Goal: Transaction & Acquisition: Purchase product/service

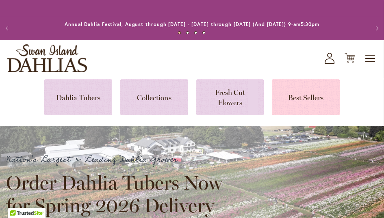
click at [310, 100] on link at bounding box center [306, 97] width 68 height 36
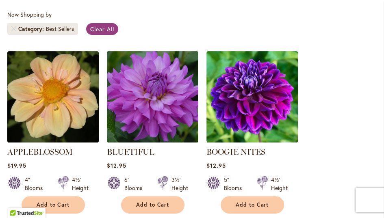
scroll to position [255, 0]
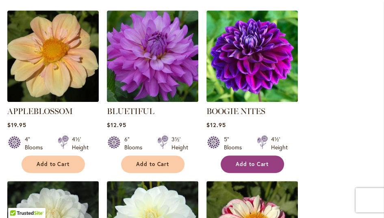
click at [261, 163] on span "Add to Cart" at bounding box center [252, 164] width 33 height 7
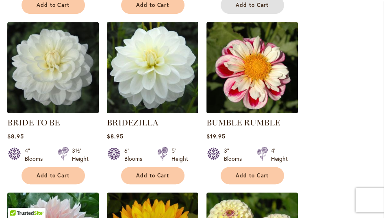
scroll to position [439, 0]
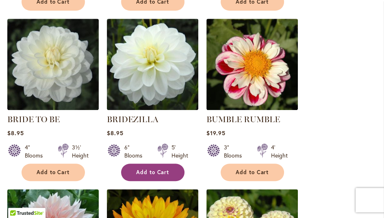
click at [158, 175] on button "Add to Cart" at bounding box center [152, 172] width 63 height 17
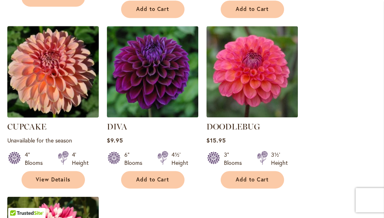
scroll to position [968, 0]
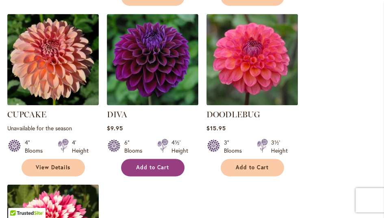
click at [146, 160] on button "Add to Cart" at bounding box center [152, 167] width 63 height 17
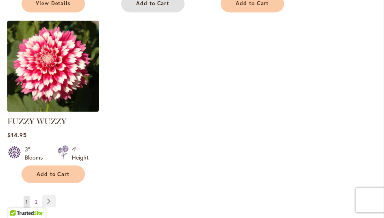
scroll to position [1171, 0]
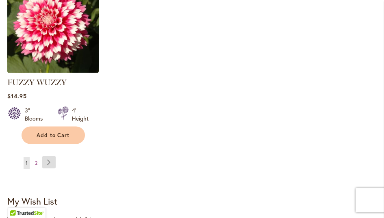
click at [51, 156] on link "Page Next" at bounding box center [48, 162] width 13 height 12
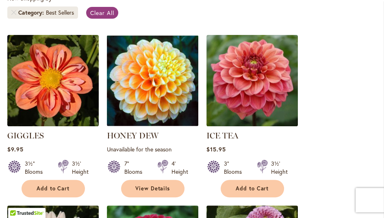
scroll to position [272, 0]
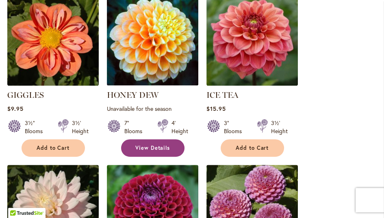
click at [164, 150] on span "View Details" at bounding box center [152, 148] width 35 height 7
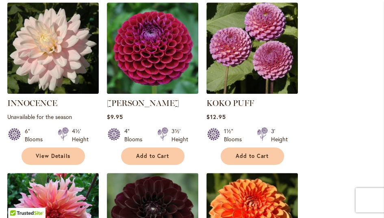
scroll to position [434, 0]
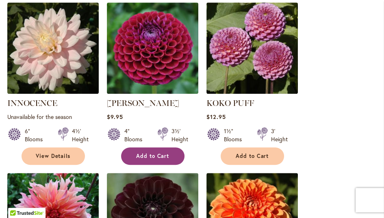
click at [146, 155] on span "Add to Cart" at bounding box center [152, 156] width 33 height 7
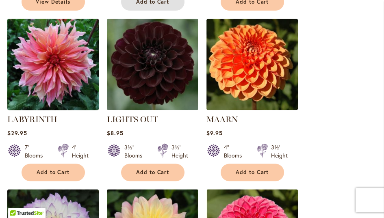
scroll to position [618, 0]
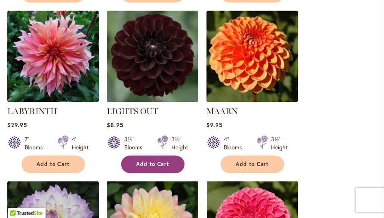
click at [149, 167] on button "Add to Cart" at bounding box center [152, 164] width 63 height 17
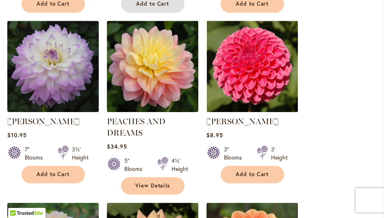
scroll to position [781, 0]
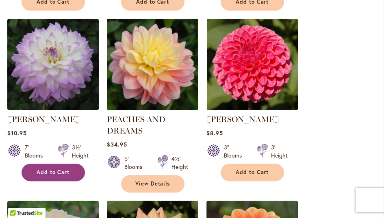
click at [61, 170] on span "Add to Cart" at bounding box center [53, 172] width 33 height 7
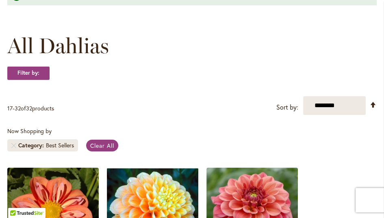
scroll to position [8, 0]
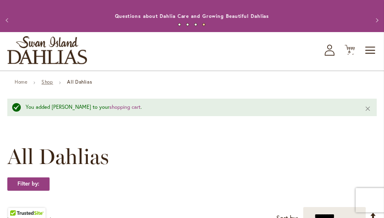
click at [50, 79] on link "Shop" at bounding box center [46, 82] width 11 height 6
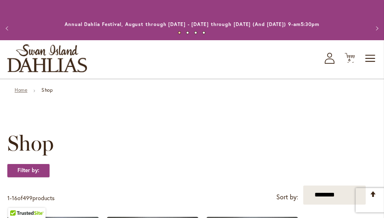
click at [17, 90] on link "Home" at bounding box center [21, 90] width 13 height 6
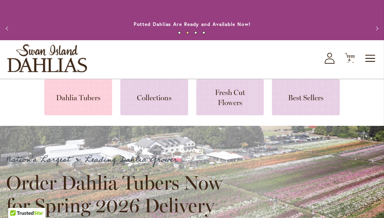
click at [82, 99] on link at bounding box center [78, 97] width 68 height 36
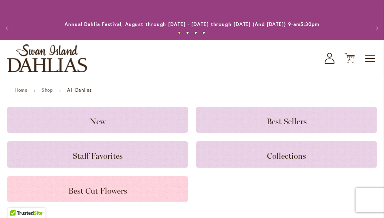
scroll to position [41, 0]
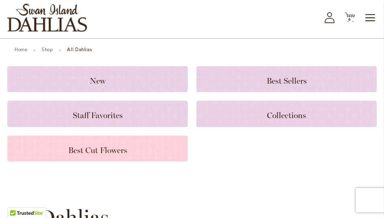
click at [119, 156] on div "Best Cut Flowers" at bounding box center [97, 149] width 181 height 26
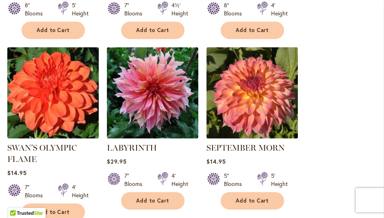
scroll to position [382, 0]
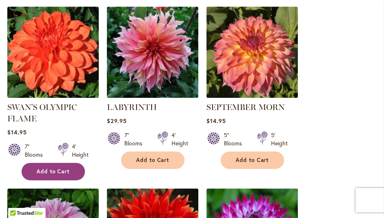
click at [68, 172] on span "Add to Cart" at bounding box center [53, 171] width 33 height 7
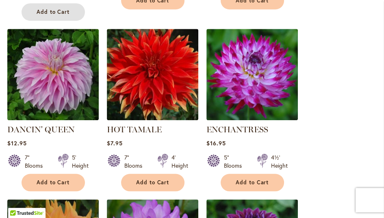
scroll to position [565, 0]
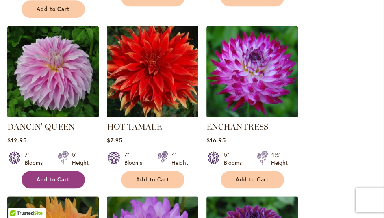
click at [76, 179] on button "Add to Cart" at bounding box center [53, 179] width 63 height 17
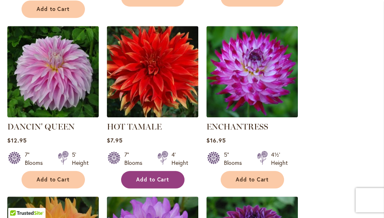
click at [139, 177] on span "Add to Cart" at bounding box center [152, 180] width 33 height 7
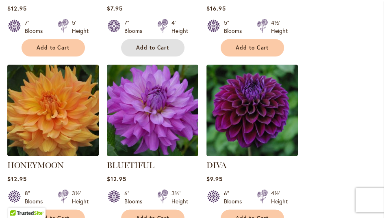
scroll to position [728, 0]
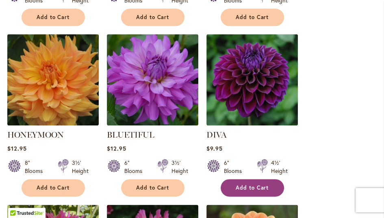
click at [258, 188] on span "Add to Cart" at bounding box center [252, 188] width 33 height 7
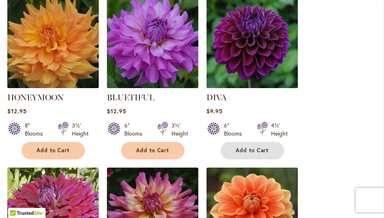
scroll to position [769, 0]
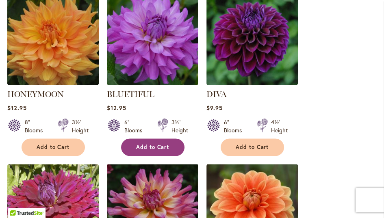
click at [151, 148] on button "Add to Cart" at bounding box center [152, 147] width 63 height 17
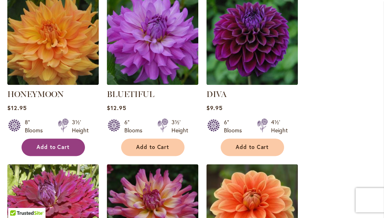
click at [64, 148] on span "Add to Cart" at bounding box center [53, 147] width 33 height 7
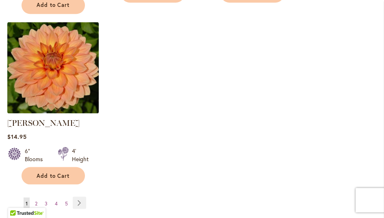
scroll to position [1094, 0]
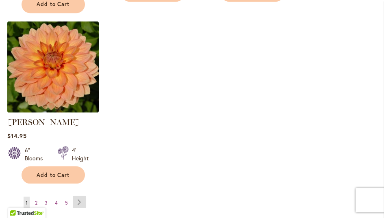
click at [83, 196] on link "Page Next" at bounding box center [79, 202] width 13 height 12
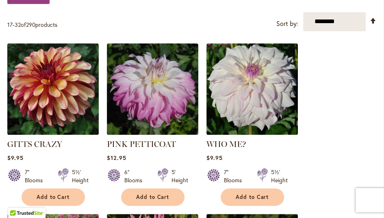
scroll to position [203, 0]
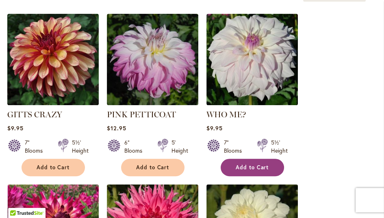
click at [237, 168] on span "Add to Cart" at bounding box center [252, 167] width 33 height 7
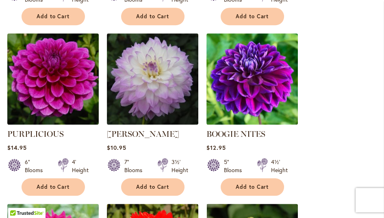
scroll to position [550, 0]
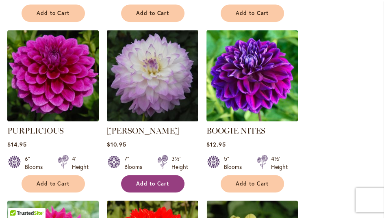
click at [159, 185] on span "Add to Cart" at bounding box center [152, 184] width 33 height 7
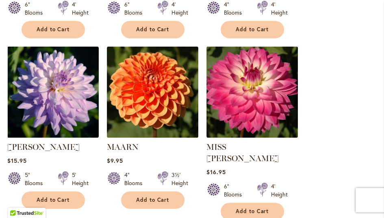
scroll to position [916, 0]
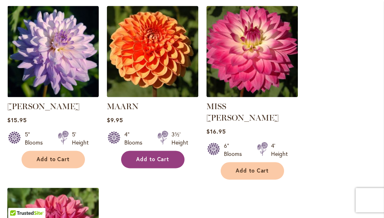
click at [157, 161] on button "Add to Cart" at bounding box center [152, 159] width 63 height 17
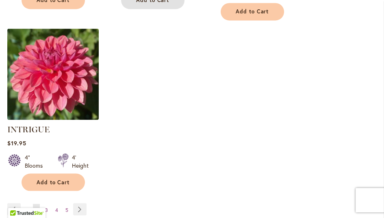
scroll to position [1079, 0]
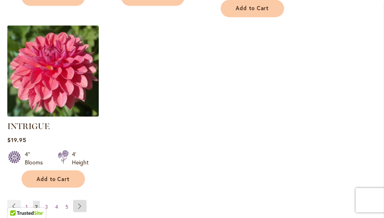
click at [81, 200] on link "Page Next" at bounding box center [79, 206] width 13 height 12
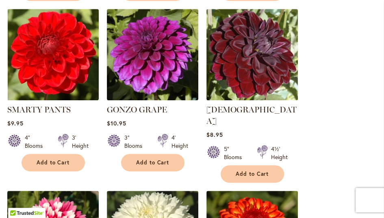
scroll to position [382, 0]
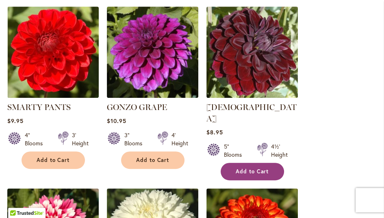
click at [239, 163] on button "Add to Cart" at bounding box center [252, 171] width 63 height 17
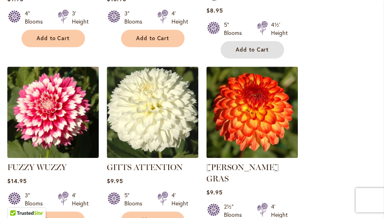
scroll to position [565, 0]
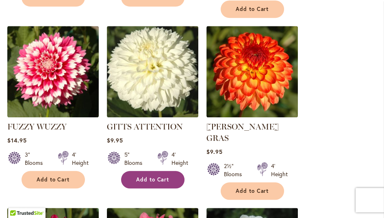
click at [168, 171] on button "Add to Cart" at bounding box center [152, 179] width 63 height 17
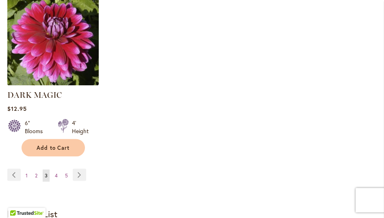
scroll to position [1135, 0]
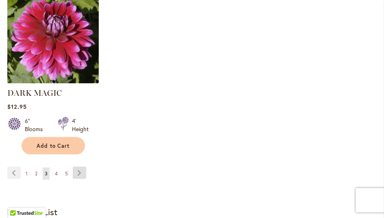
click at [81, 167] on link "Page Next" at bounding box center [79, 173] width 13 height 12
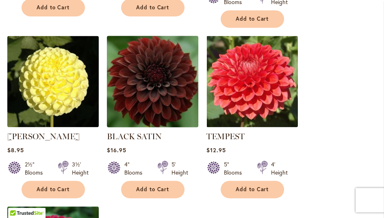
scroll to position [902, 0]
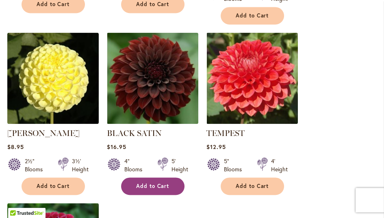
click at [168, 183] on span "Add to Cart" at bounding box center [152, 186] width 33 height 7
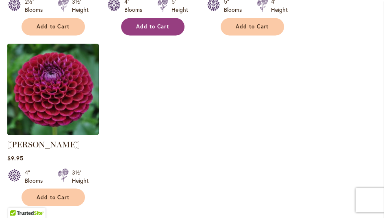
scroll to position [1086, 0]
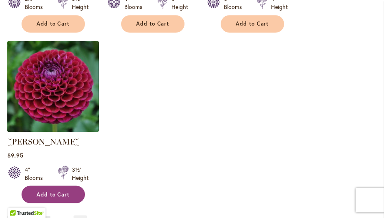
click at [63, 191] on span "Add to Cart" at bounding box center [53, 194] width 33 height 7
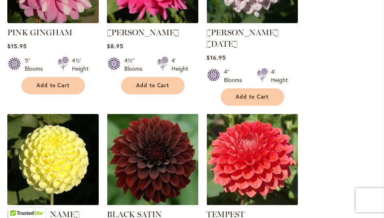
scroll to position [0, 0]
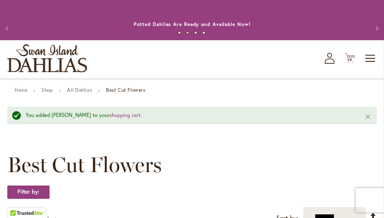
click at [350, 59] on span "19" at bounding box center [350, 59] width 5 height 5
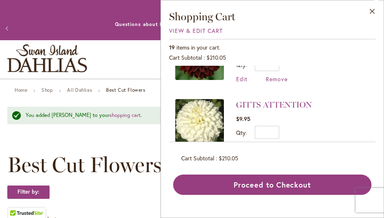
scroll to position [81, 0]
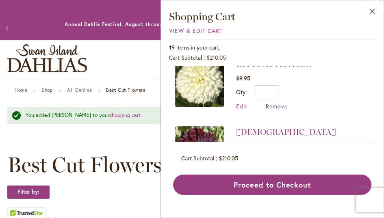
click at [283, 107] on span "Remove" at bounding box center [277, 106] width 22 height 8
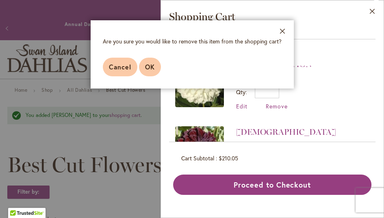
click at [147, 68] on span "OK" at bounding box center [150, 67] width 10 height 9
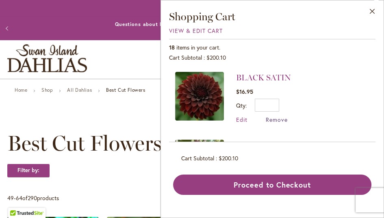
click at [281, 119] on span "Remove" at bounding box center [277, 120] width 22 height 8
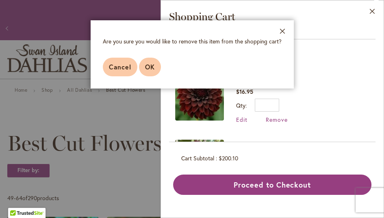
click at [153, 67] on span "OK" at bounding box center [150, 67] width 10 height 9
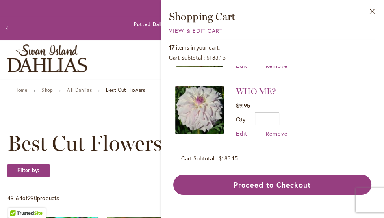
scroll to position [81, 0]
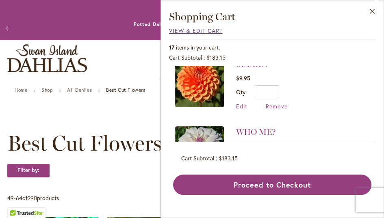
click at [205, 30] on span "View & Edit Cart" at bounding box center [196, 31] width 54 height 8
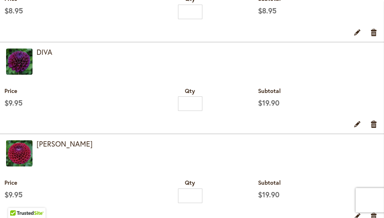
scroll to position [403, 0]
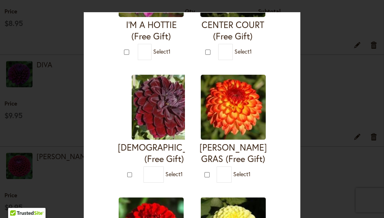
scroll to position [163, 0]
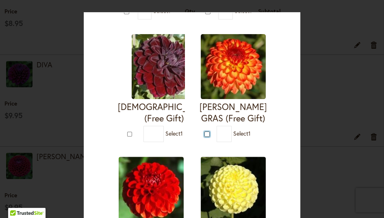
type input "*"
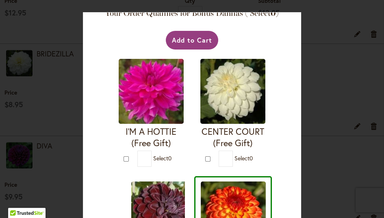
scroll to position [0, 0]
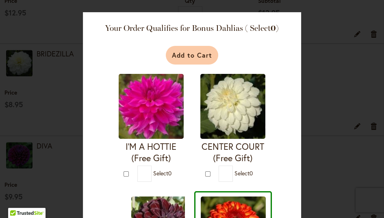
click at [184, 59] on button "Add to Cart" at bounding box center [192, 55] width 52 height 19
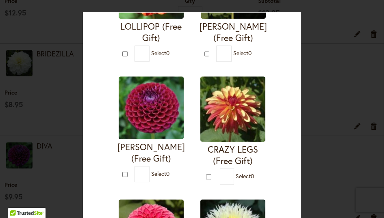
scroll to position [488, 0]
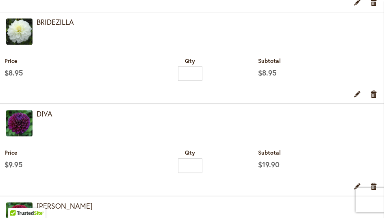
scroll to position [294, 0]
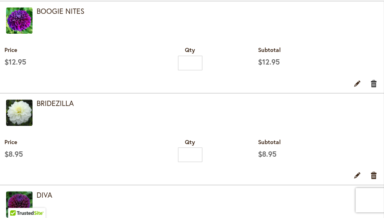
click at [373, 85] on link "Remove item" at bounding box center [375, 83] width 8 height 9
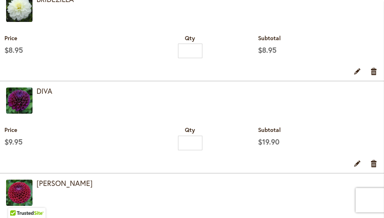
scroll to position [272, 0]
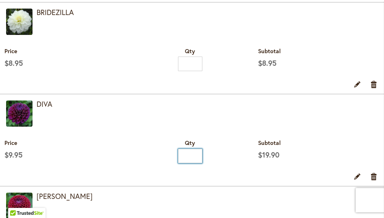
click at [196, 156] on input "*" at bounding box center [190, 156] width 24 height 15
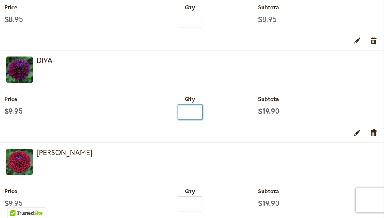
scroll to position [312, 0]
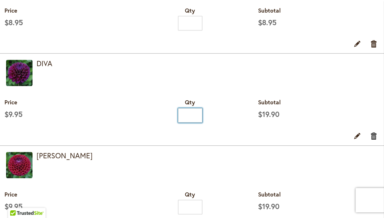
type input "*"
click at [375, 137] on link "Remove item" at bounding box center [375, 135] width 8 height 9
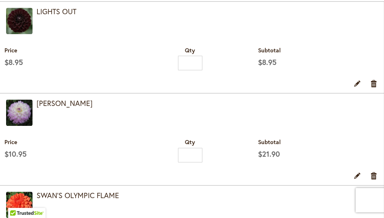
scroll to position [484, 0]
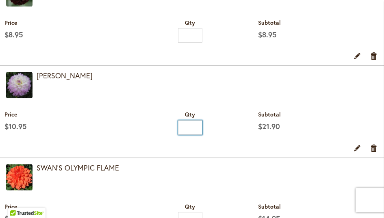
click at [194, 126] on input "*" at bounding box center [190, 127] width 24 height 15
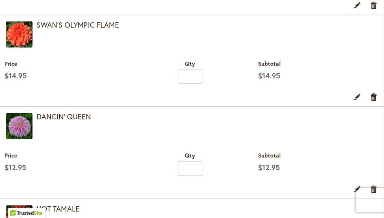
scroll to position [606, 0]
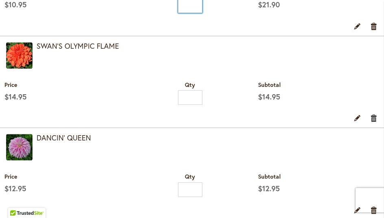
type input "*"
click at [374, 118] on link "Remove item" at bounding box center [375, 117] width 8 height 9
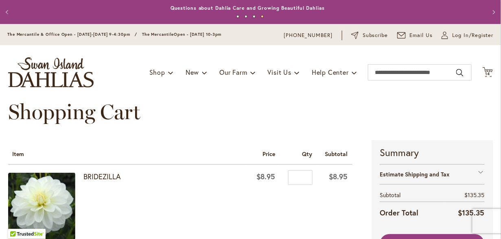
click at [209, 122] on div "Shopping Cart" at bounding box center [250, 120] width 484 height 41
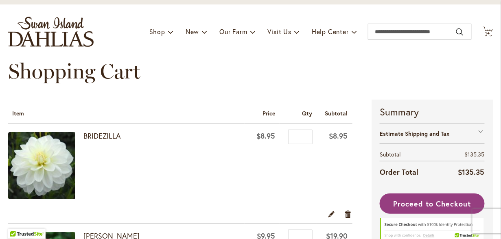
scroll to position [81, 0]
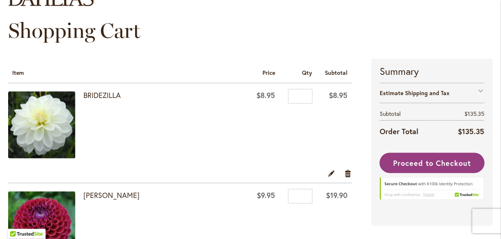
click at [384, 89] on div "Estimate Shipping and Tax" at bounding box center [431, 93] width 105 height 20
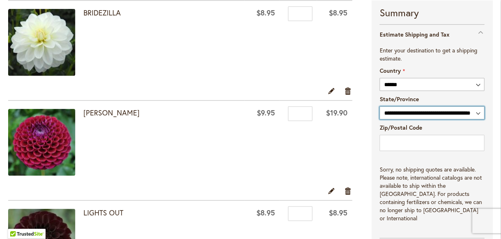
click at [384, 112] on select "**********" at bounding box center [431, 113] width 105 height 13
select select "**"
click at [379, 107] on select "**********" at bounding box center [431, 113] width 105 height 13
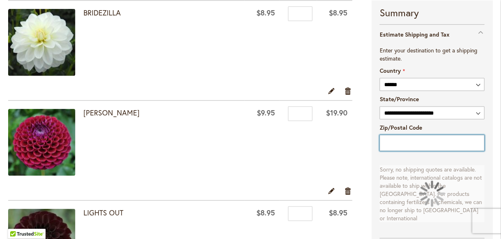
click at [384, 144] on input "Zip/Postal Code" at bounding box center [431, 143] width 105 height 16
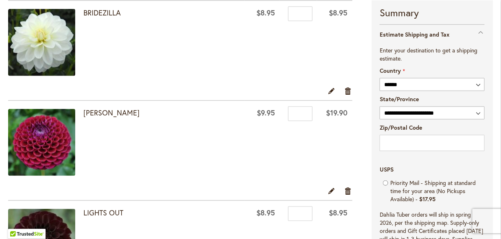
click at [384, 166] on dt "USPS" at bounding box center [431, 170] width 105 height 8
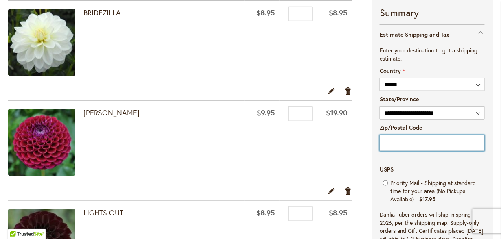
click at [384, 146] on input "Zip/Postal Code" at bounding box center [431, 143] width 105 height 16
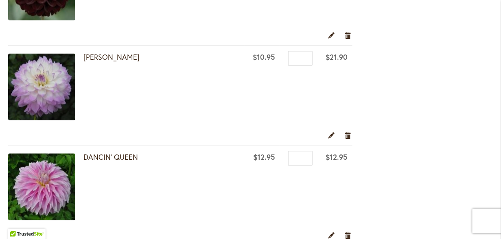
scroll to position [379, 0]
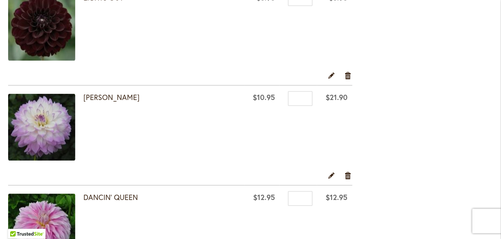
type input "*****"
click at [297, 100] on input "*" at bounding box center [300, 99] width 24 height 15
type input "*"
click at [246, 163] on td "$10.95" at bounding box center [261, 129] width 35 height 86
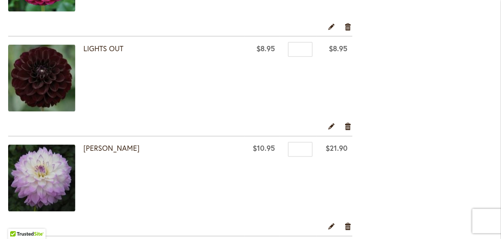
scroll to position [325, 0]
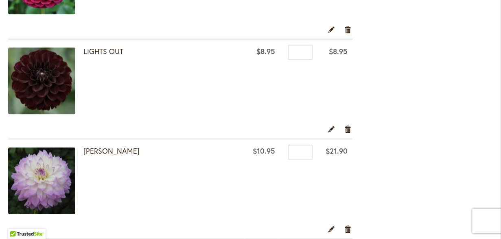
click at [213, 166] on div "[PERSON_NAME]" at bounding box center [162, 182] width 158 height 69
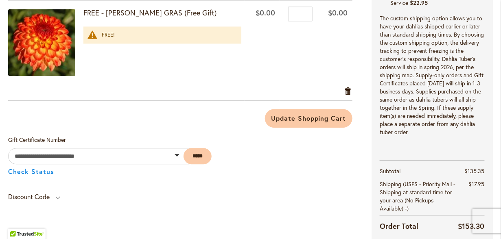
scroll to position [1261, 0]
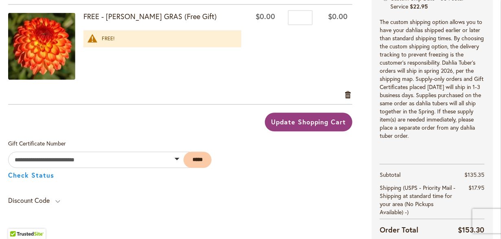
click at [307, 118] on span "Update Shopping Cart" at bounding box center [308, 122] width 75 height 9
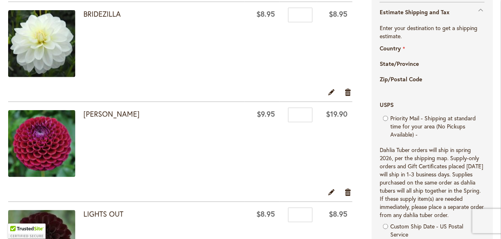
scroll to position [122, 0]
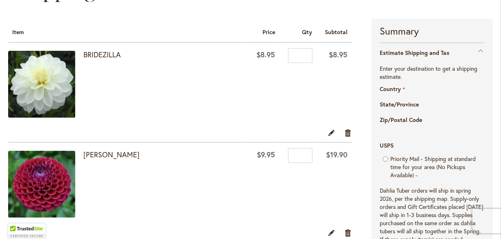
select select "**"
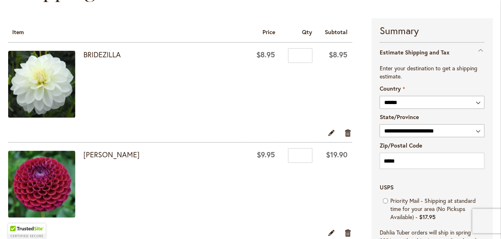
click at [0, 239] on div at bounding box center [0, 239] width 0 height 0
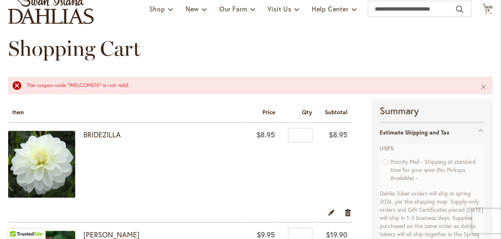
scroll to position [81, 0]
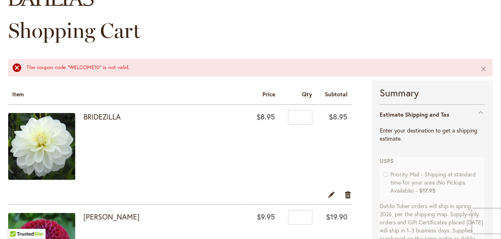
select select "**"
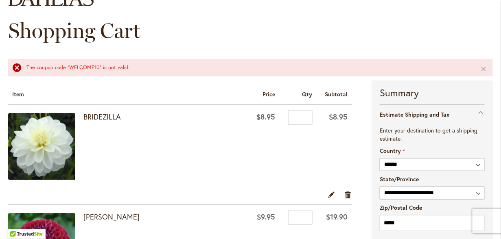
click at [0, 239] on div at bounding box center [0, 239] width 0 height 0
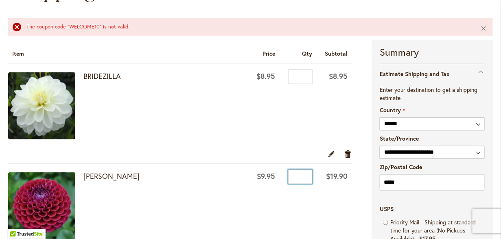
click at [298, 179] on input "*" at bounding box center [300, 177] width 24 height 15
type input "*"
click at [221, 140] on div "BRIDEZILLA" at bounding box center [162, 106] width 158 height 69
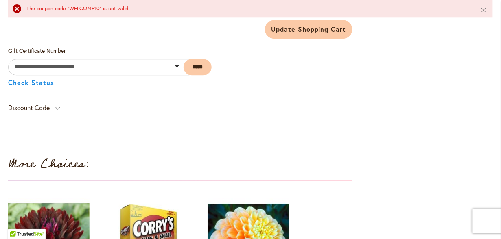
scroll to position [1383, 0]
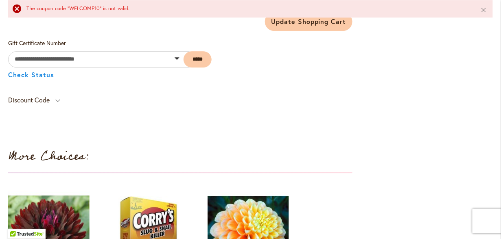
click at [52, 99] on div "Discount Code" at bounding box center [34, 101] width 52 height 15
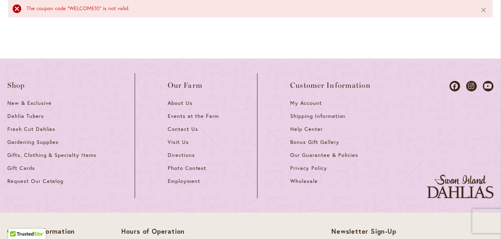
scroll to position [1912, 0]
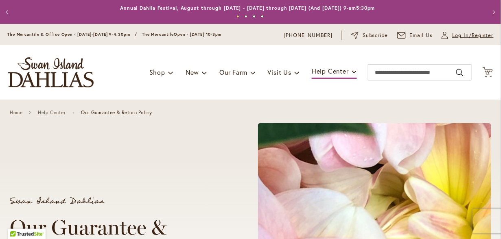
click at [469, 33] on span "Log In/Register" at bounding box center [472, 35] width 41 height 8
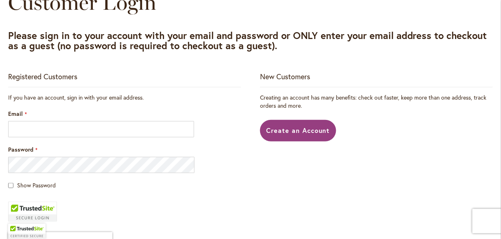
scroll to position [122, 0]
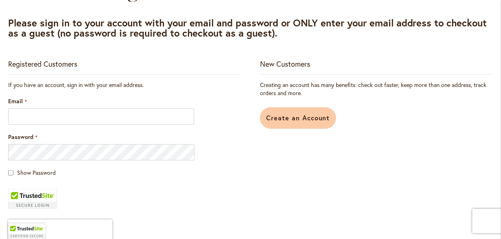
click at [286, 120] on span "Create an Account" at bounding box center [298, 117] width 64 height 9
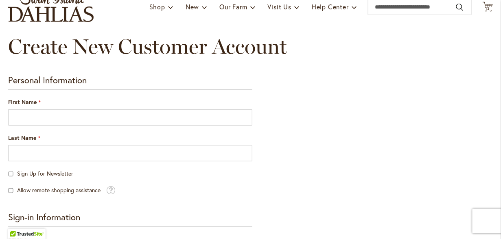
scroll to position [81, 0]
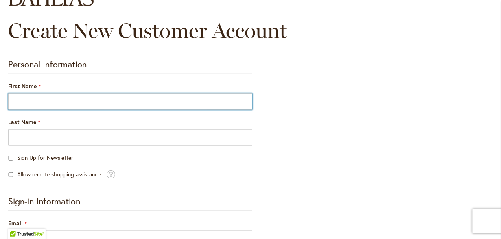
click at [147, 97] on input "First Name" at bounding box center [130, 102] width 244 height 16
type input "****"
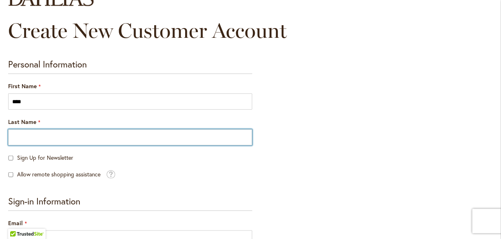
type input "****"
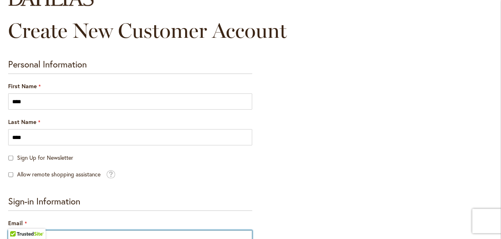
type input "**********"
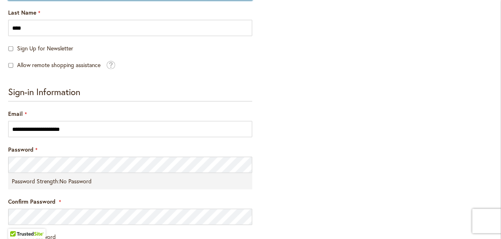
scroll to position [203, 0]
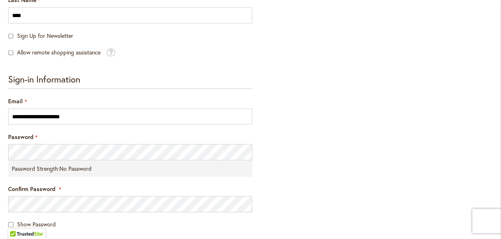
click at [75, 143] on div "Password Password Strength: No Password" at bounding box center [130, 155] width 244 height 44
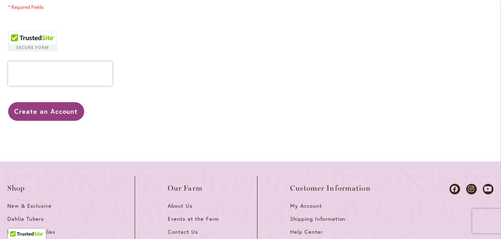
scroll to position [447, 0]
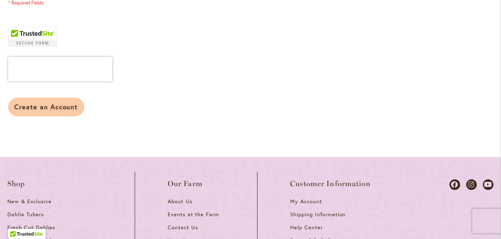
click at [65, 109] on span "Create an Account" at bounding box center [46, 106] width 64 height 9
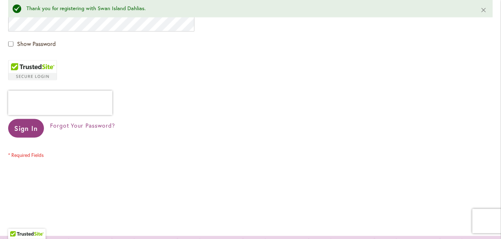
scroll to position [285, 0]
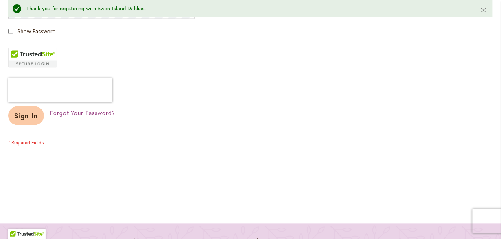
type input "**********"
click at [18, 121] on button "Sign In" at bounding box center [26, 116] width 36 height 19
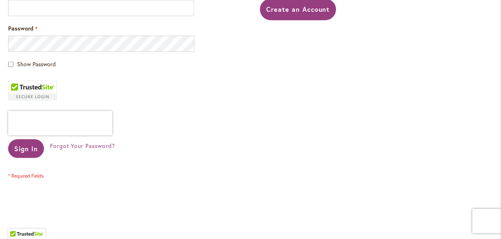
scroll to position [244, 0]
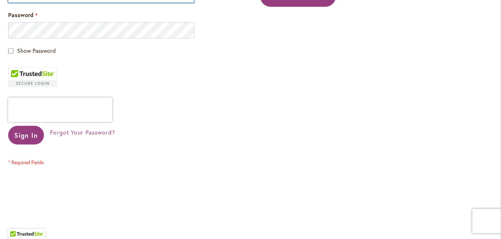
type input "**********"
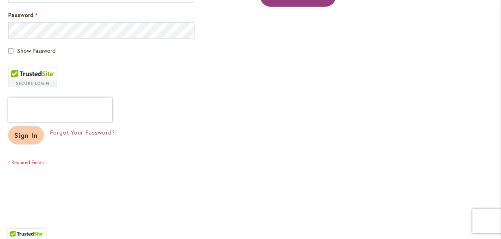
click at [26, 135] on span "Sign In" at bounding box center [26, 135] width 24 height 9
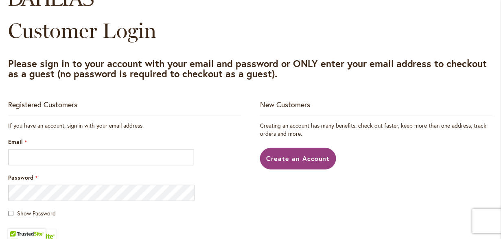
scroll to position [244, 0]
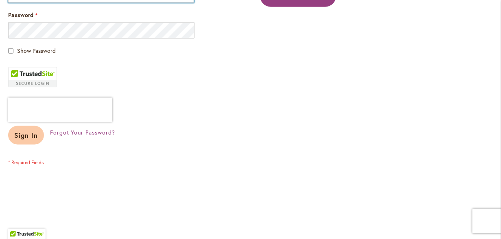
type input "**********"
click at [17, 131] on span "Sign In" at bounding box center [26, 135] width 24 height 9
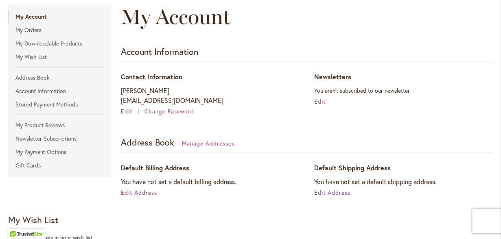
scroll to position [122, 0]
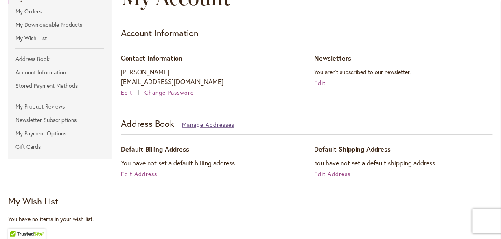
type input "**********"
click at [208, 125] on span "Manage Addresses" at bounding box center [208, 125] width 52 height 8
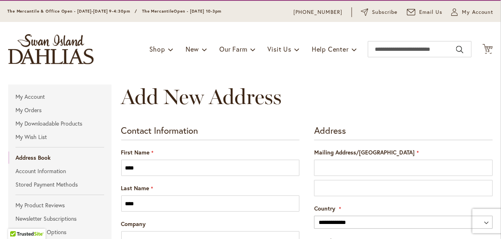
scroll to position [122, 0]
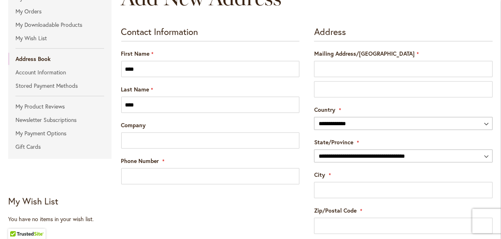
type input "**********"
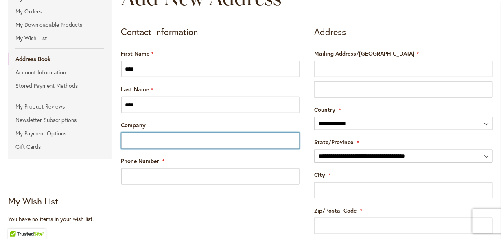
click at [201, 139] on input "Company" at bounding box center [210, 141] width 178 height 16
type input "**********"
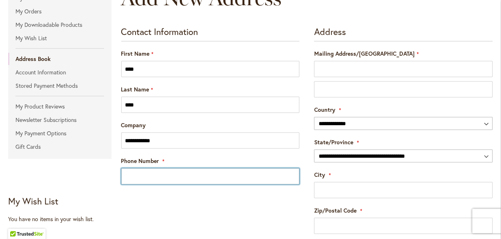
type input "**********"
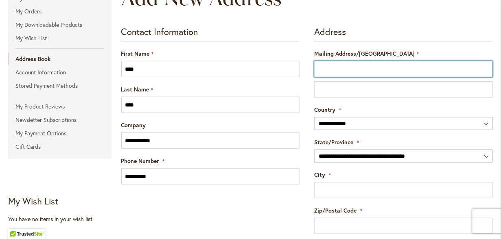
type input "**********"
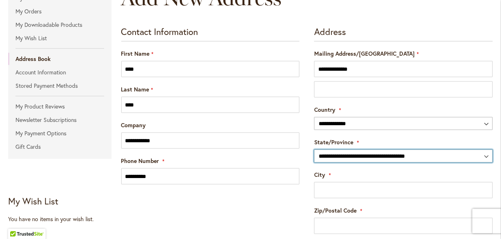
select select "**"
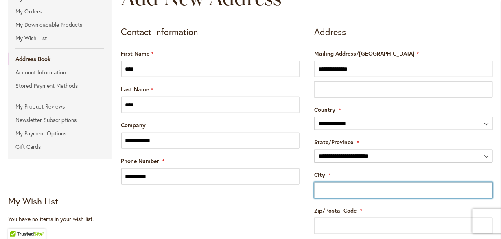
type input "**********"
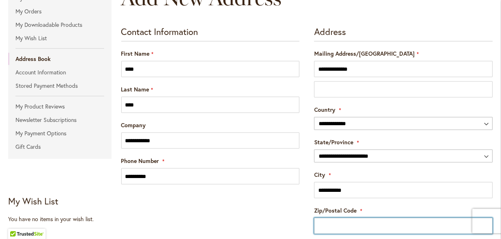
type input "*****"
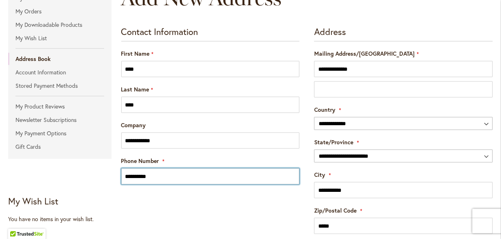
drag, startPoint x: 182, startPoint y: 174, endPoint x: 137, endPoint y: 175, distance: 45.6
click at [137, 175] on input "**********" at bounding box center [210, 176] width 178 height 16
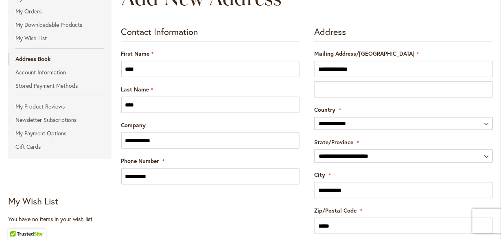
click at [189, 190] on form "**********" at bounding box center [307, 152] width 372 height 253
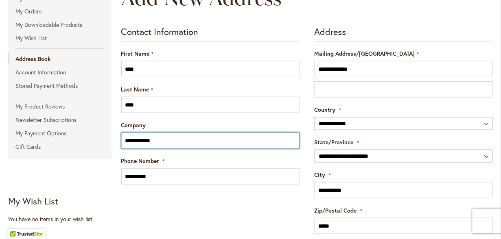
click at [184, 139] on input "**********" at bounding box center [210, 141] width 178 height 16
type input "**********"
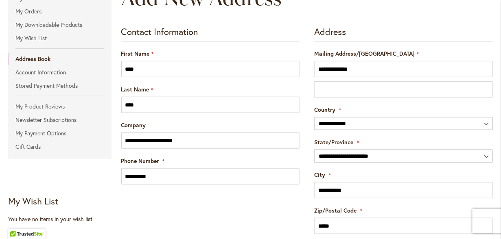
click at [206, 154] on fieldset "**********" at bounding box center [210, 105] width 178 height 158
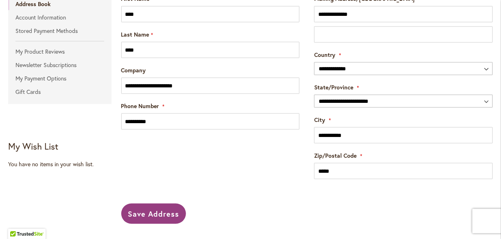
scroll to position [203, 0]
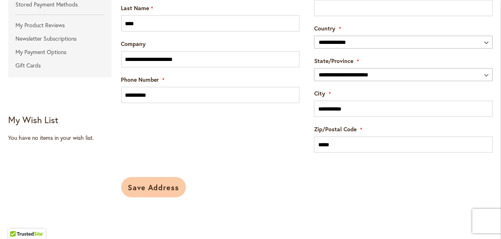
click at [153, 191] on span "Save Address" at bounding box center [153, 188] width 51 height 10
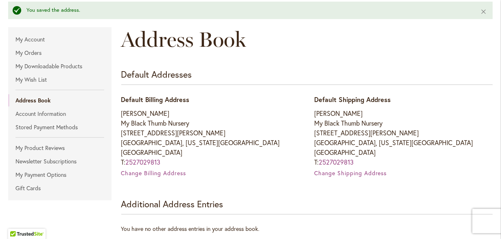
scroll to position [81, 0]
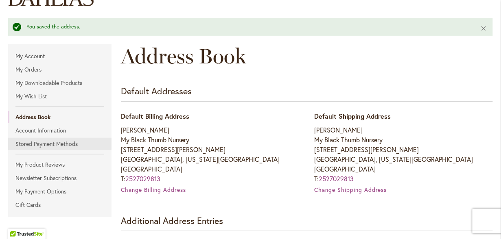
type input "**********"
click at [57, 144] on link "Stored Payment Methods" at bounding box center [59, 144] width 103 height 12
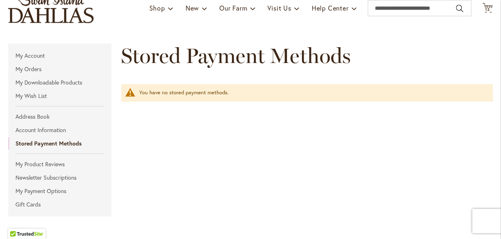
scroll to position [81, 0]
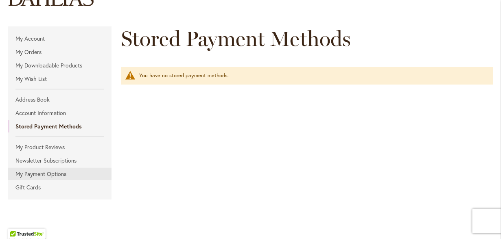
type input "**********"
click at [59, 176] on link "My Payment Options" at bounding box center [59, 174] width 103 height 12
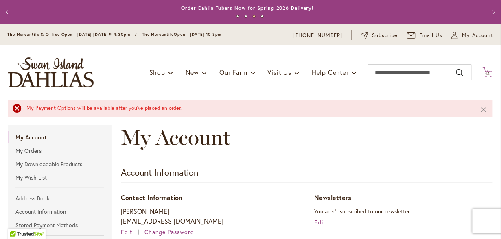
type input "**********"
click at [482, 70] on icon at bounding box center [487, 72] width 10 height 10
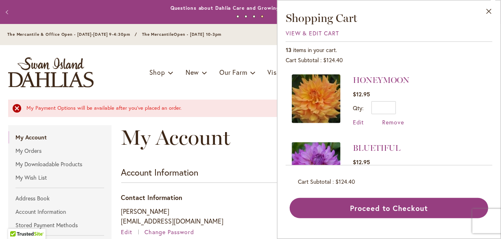
scroll to position [285, 0]
